Goal: Find specific page/section: Find specific page/section

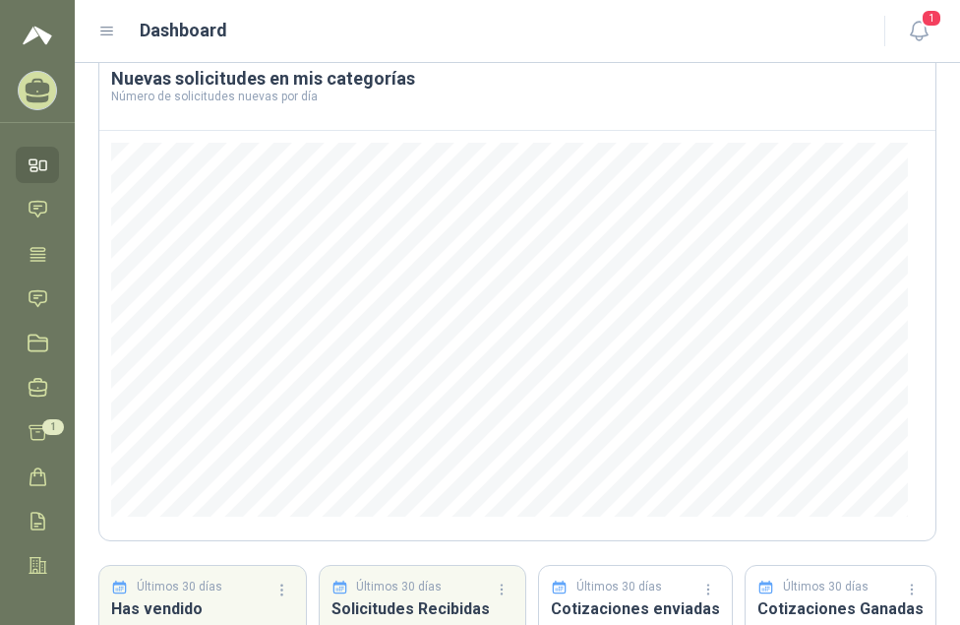
scroll to position [280, 0]
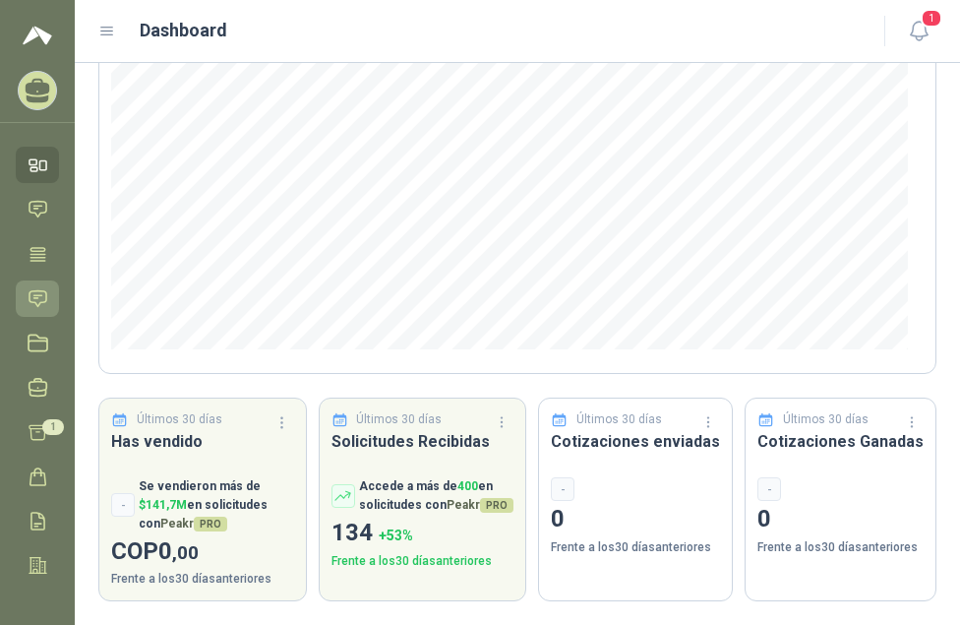
click at [31, 293] on icon at bounding box center [38, 298] width 21 height 21
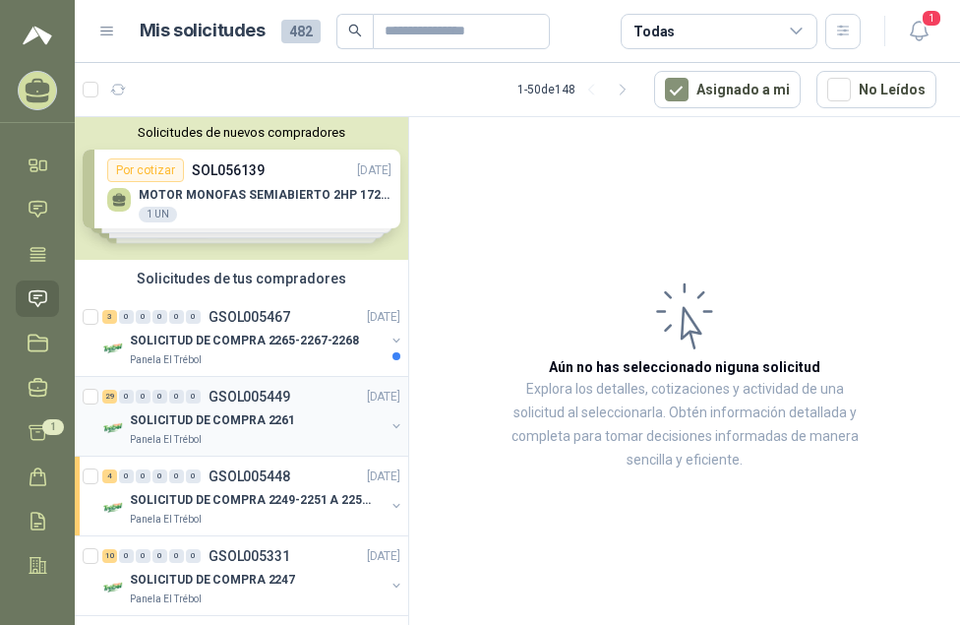
scroll to position [98, 0]
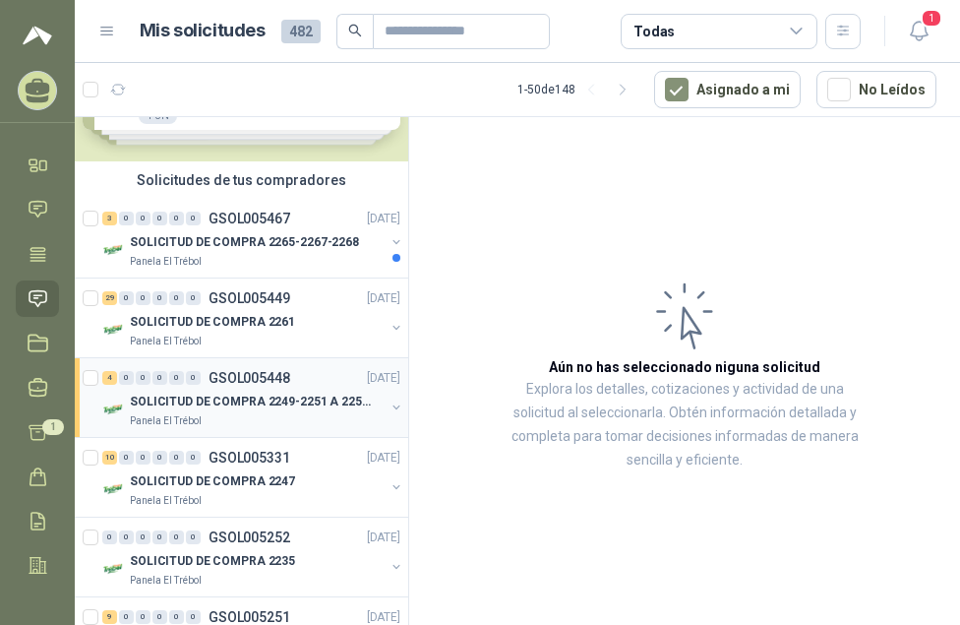
click at [261, 379] on p "GSOL005448" at bounding box center [250, 378] width 82 height 14
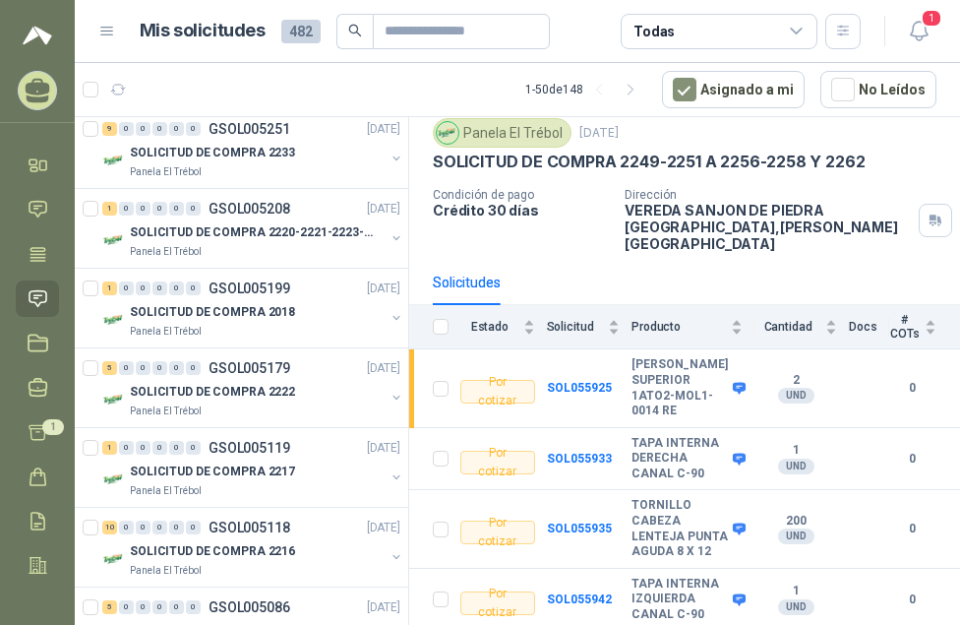
scroll to position [590, 0]
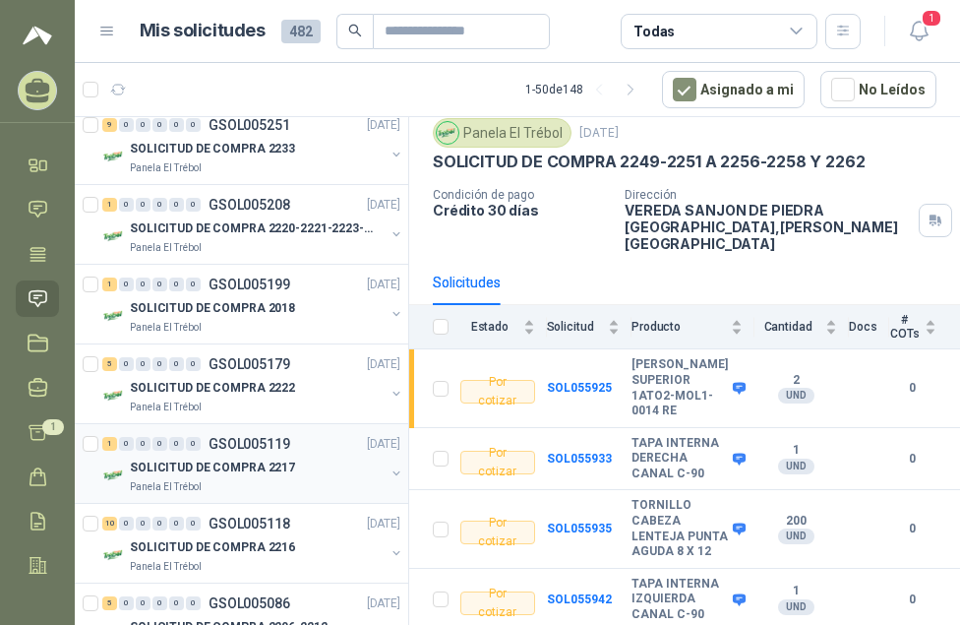
click at [236, 441] on p "GSOL005119" at bounding box center [250, 444] width 82 height 14
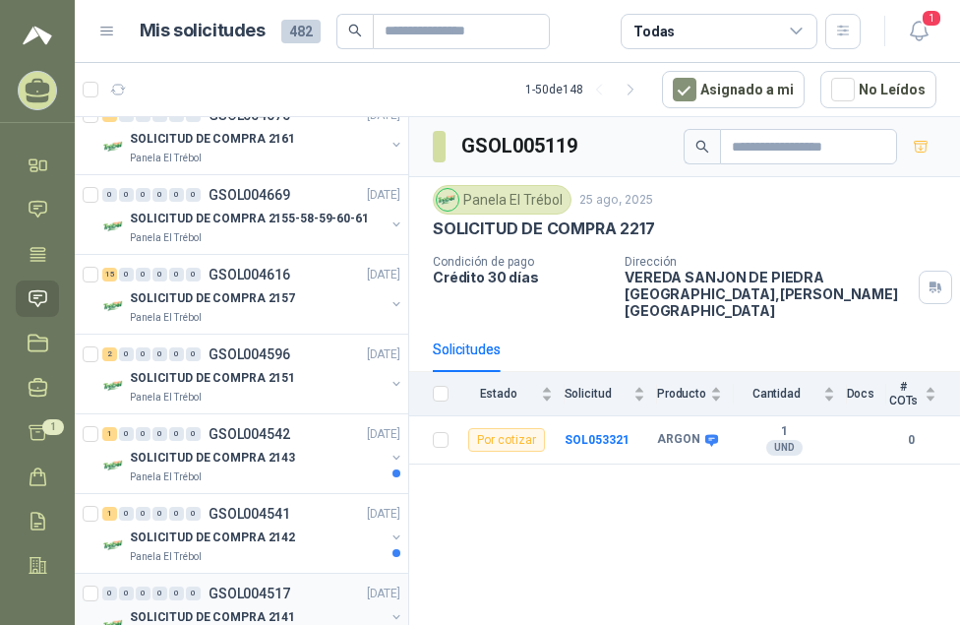
scroll to position [1673, 0]
